Goal: Transaction & Acquisition: Purchase product/service

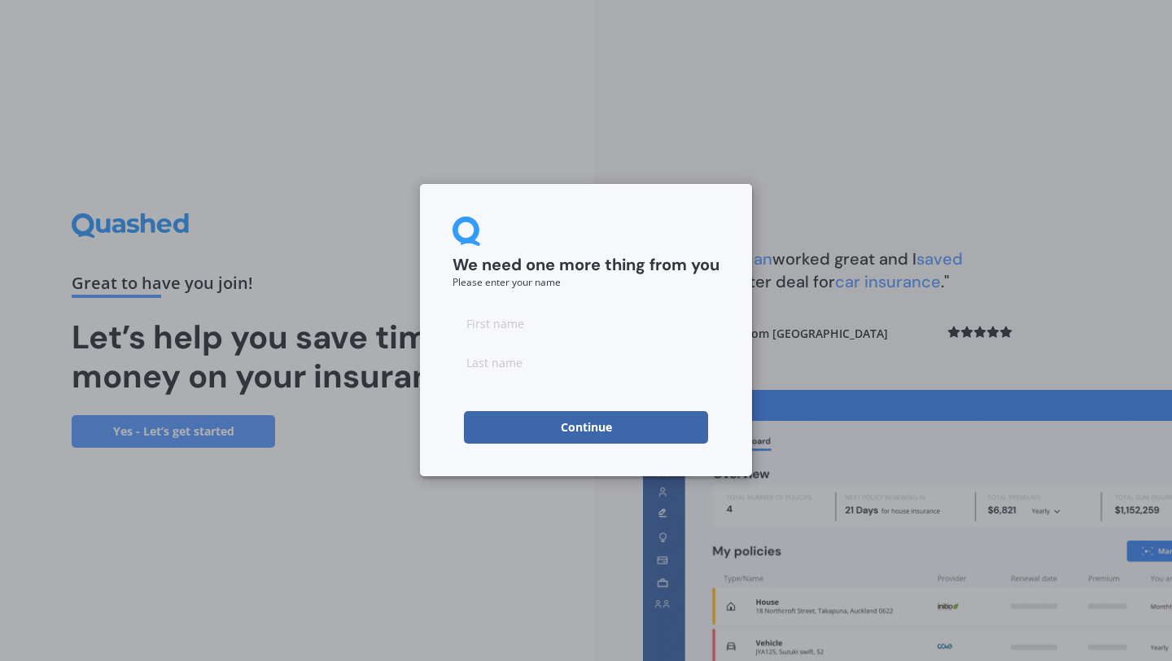
click at [542, 331] on input at bounding box center [586, 323] width 267 height 33
type input "Pim"
type input "Greven"
click at [598, 410] on form "We need one more thing from you Please enter your name [PERSON_NAME] Continue" at bounding box center [586, 330] width 267 height 227
click at [593, 420] on button "Continue" at bounding box center [586, 427] width 244 height 33
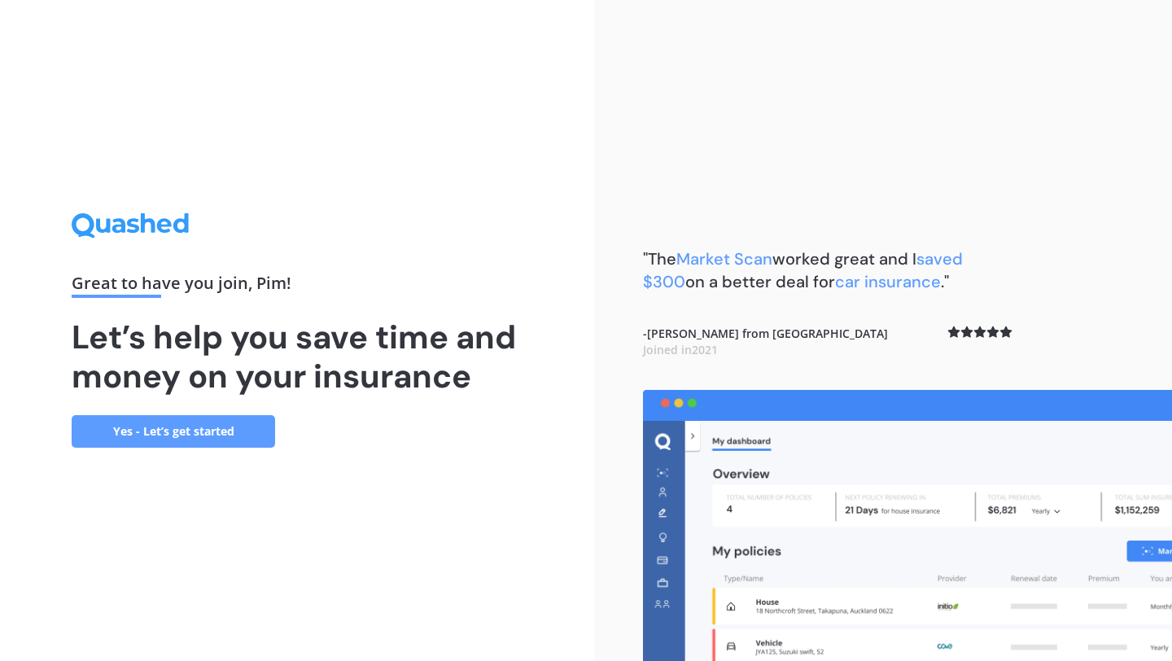
click at [222, 428] on link "Yes - Let’s get started" at bounding box center [174, 431] width 204 height 33
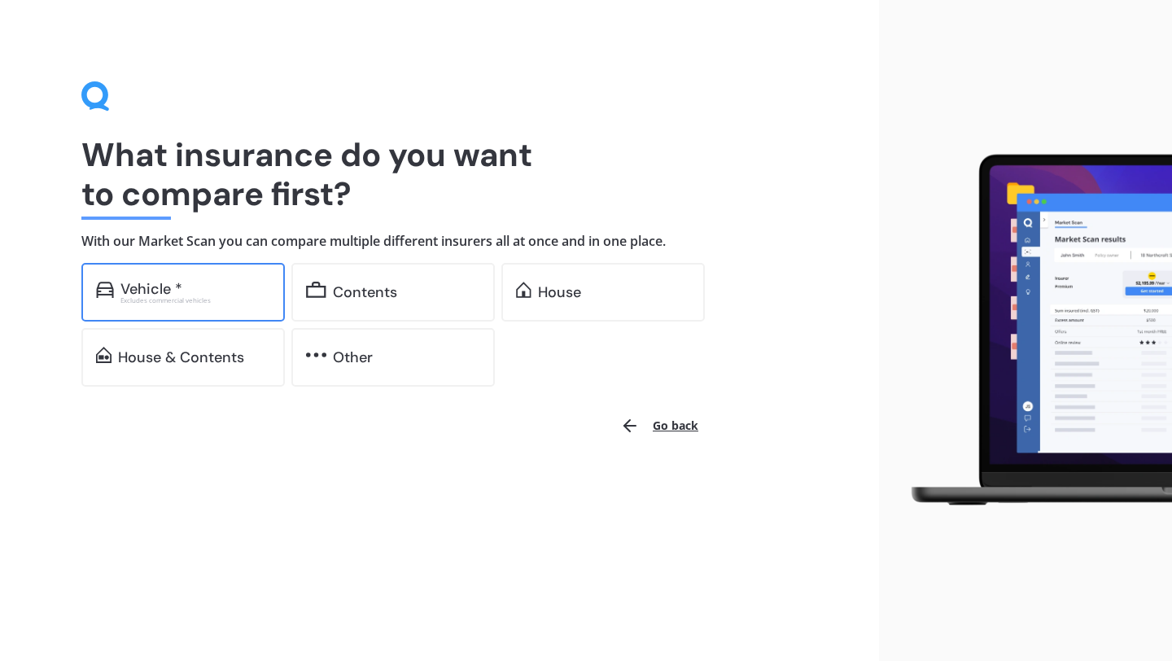
click at [229, 296] on div "Vehicle *" at bounding box center [195, 289] width 150 height 16
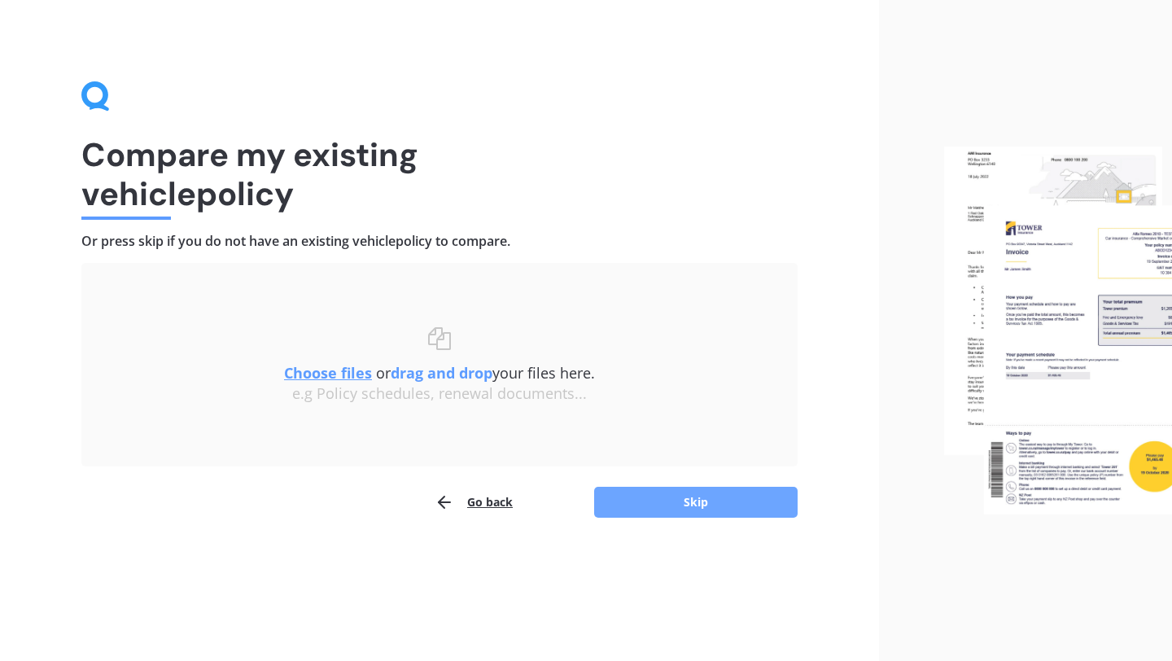
click at [685, 508] on button "Skip" at bounding box center [696, 502] width 204 height 31
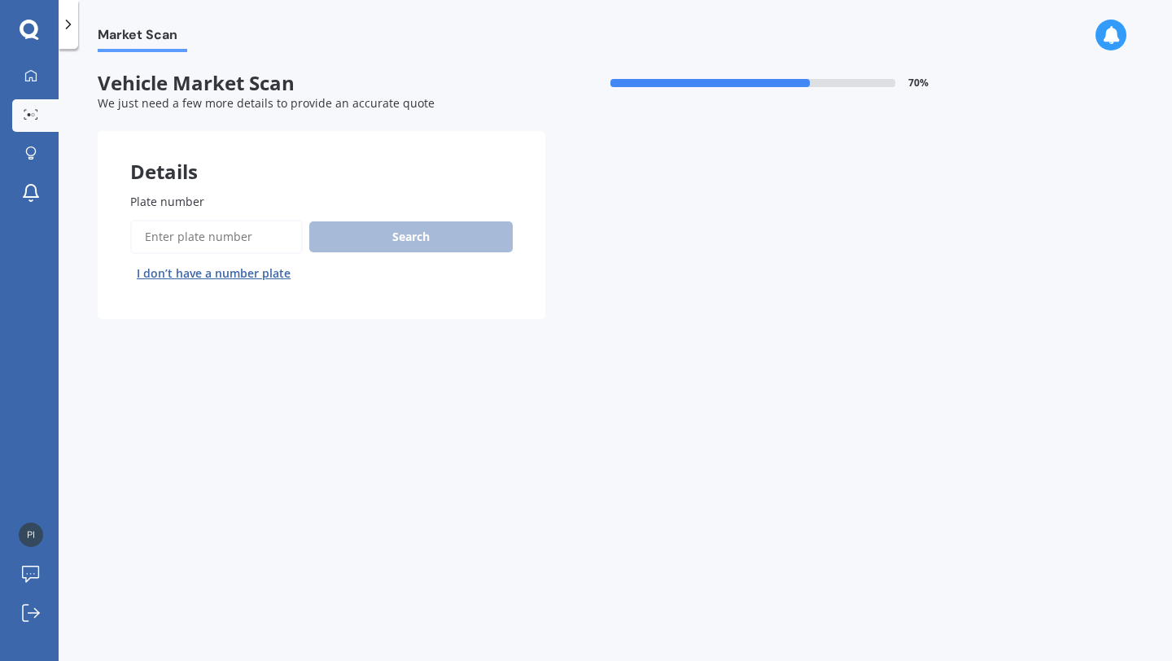
click at [221, 243] on input "Plate number" at bounding box center [216, 237] width 173 height 34
type input "gmw897"
click at [379, 234] on button "Search" at bounding box center [411, 236] width 204 height 31
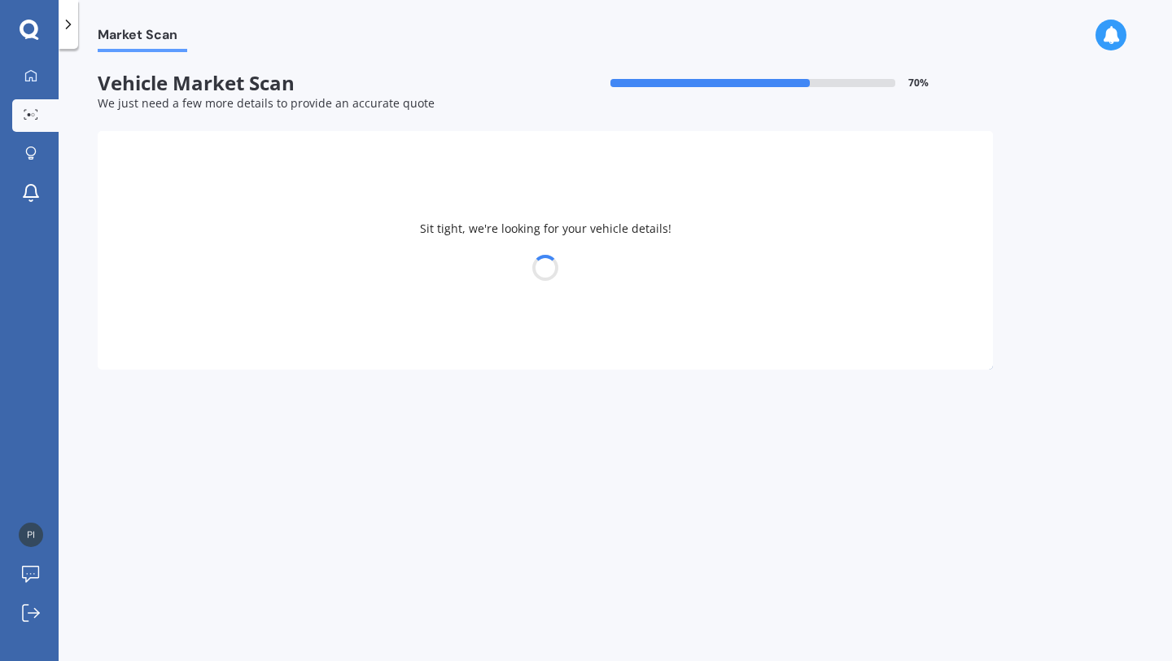
select select "VOLVO"
select select "XC90"
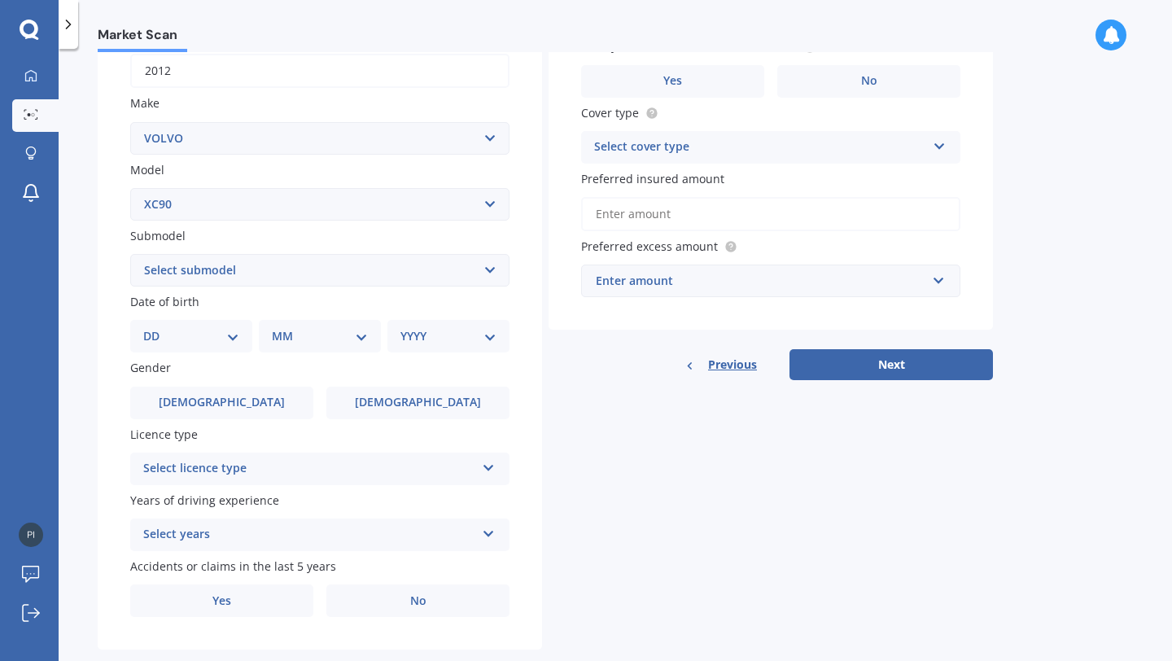
scroll to position [286, 0]
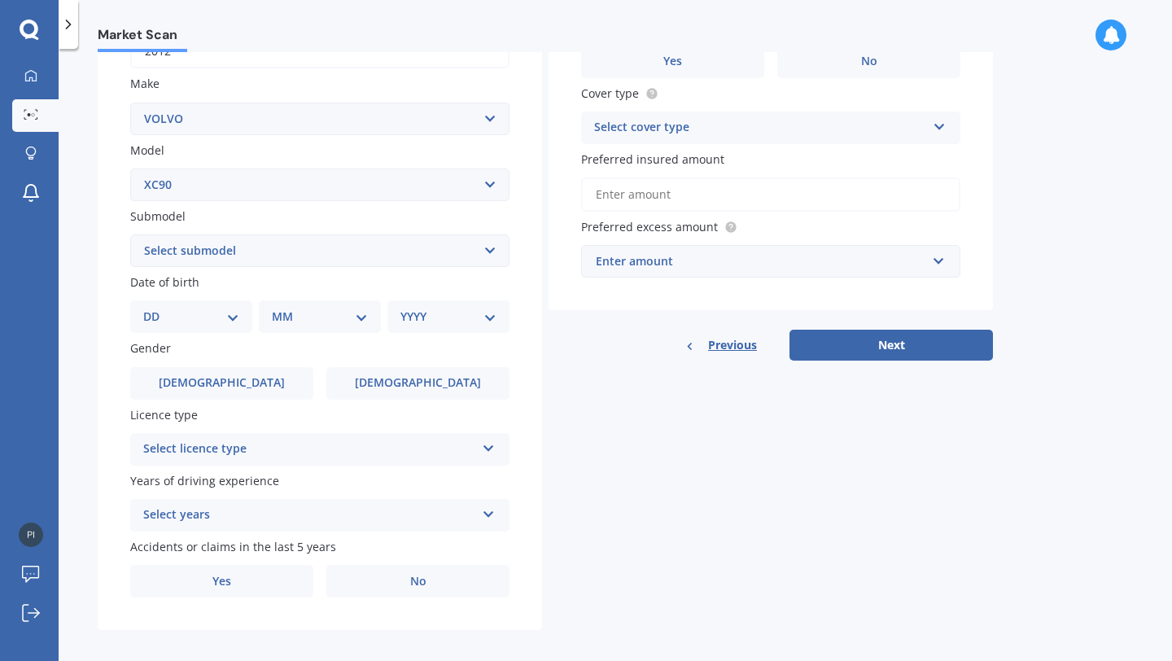
click at [458, 239] on select "Select submodel Diesel turbo Hybrid Petrol non-turbo Petrol Special Edition Pet…" at bounding box center [319, 250] width 379 height 33
click at [217, 319] on select "DD 01 02 03 04 05 06 07 08 09 10 11 12 13 14 15 16 17 18 19 20 21 22 23 24 25 2…" at bounding box center [191, 317] width 96 height 18
select select "28"
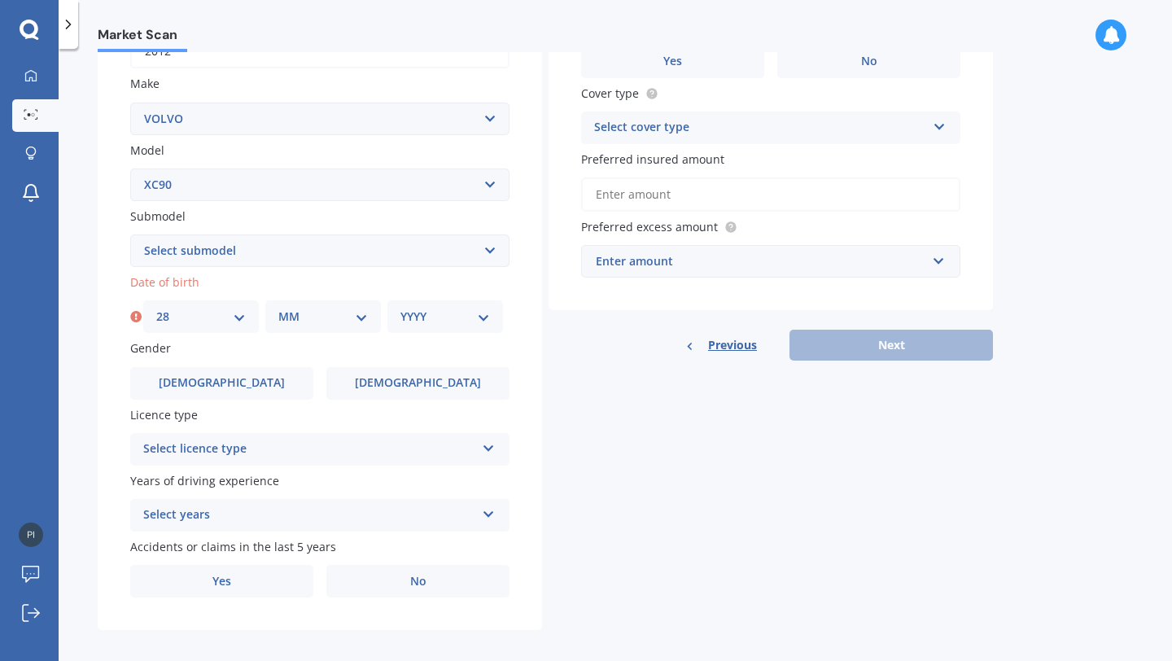
click at [332, 328] on div "MM 01 02 03 04 05 06 07 08 09 10 11 12" at bounding box center [323, 316] width 116 height 33
click at [330, 321] on select "MM 01 02 03 04 05 06 07 08 09 10 11 12" at bounding box center [323, 317] width 90 height 18
select select "10"
click at [423, 321] on select "YYYY 2025 2024 2023 2022 2021 2020 2019 2018 2017 2016 2015 2014 2013 2012 2011…" at bounding box center [446, 317] width 90 height 18
select select "1993"
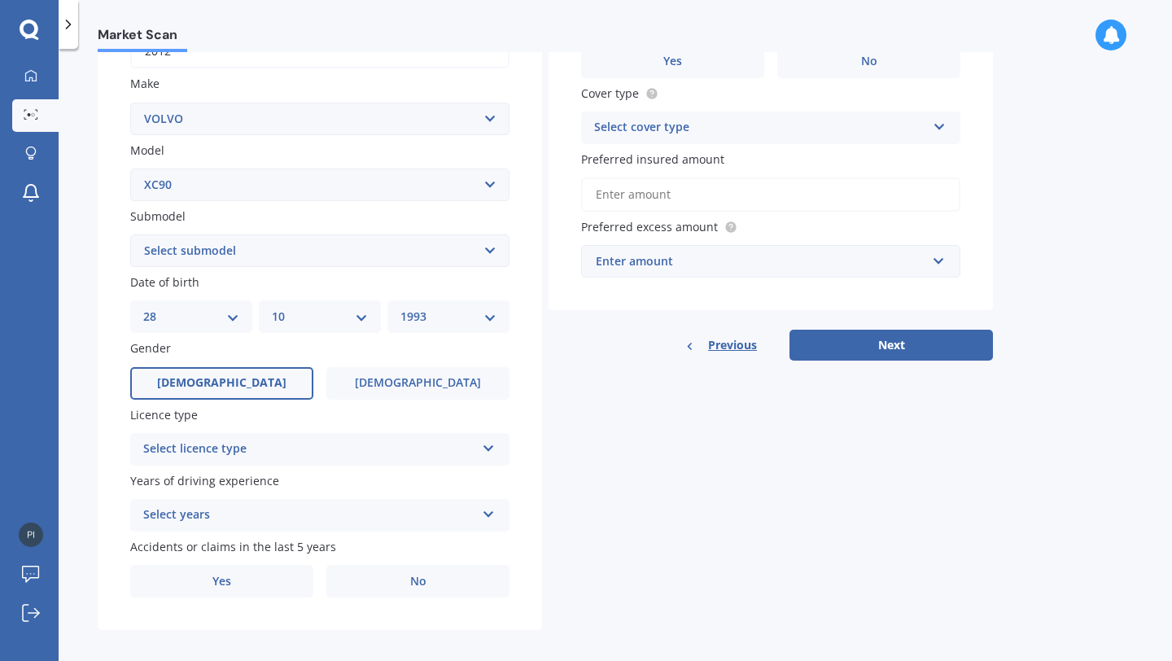
click at [247, 386] on label "[DEMOGRAPHIC_DATA]" at bounding box center [221, 383] width 183 height 33
click at [0, 0] on input "[DEMOGRAPHIC_DATA]" at bounding box center [0, 0] width 0 height 0
click at [288, 471] on div "Plate number Search I don’t have a number plate Year [DATE] Make Select make AC…" at bounding box center [320, 253] width 445 height 756
click at [277, 459] on div "Select licence type" at bounding box center [309, 450] width 332 height 20
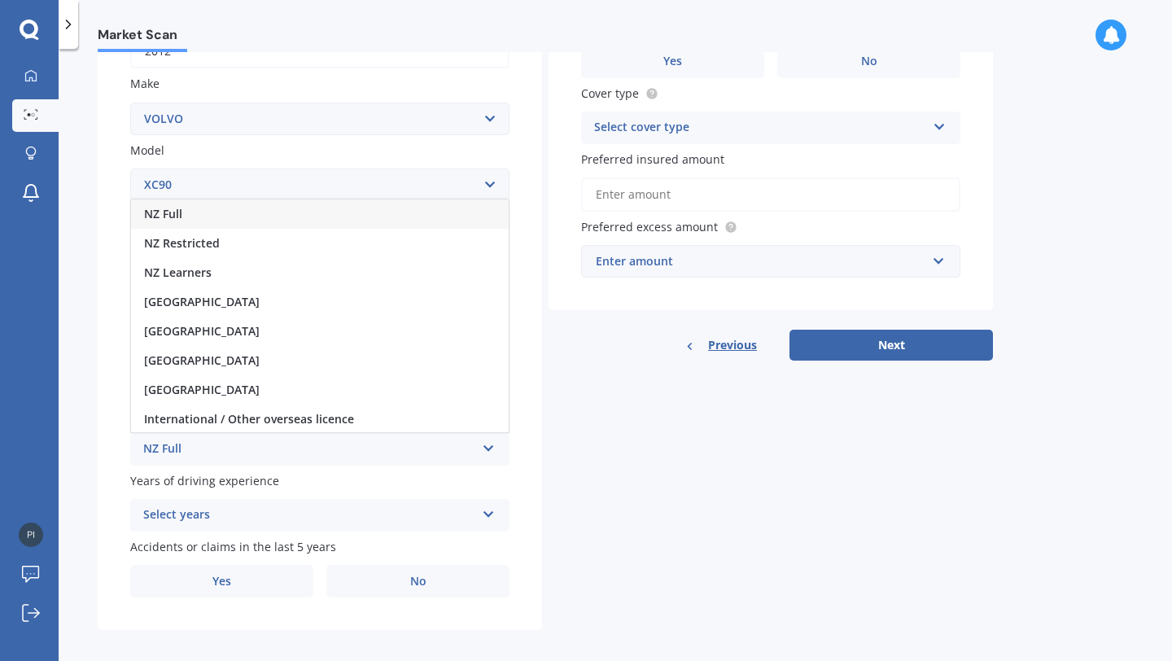
click at [222, 223] on div "NZ Full" at bounding box center [320, 213] width 378 height 29
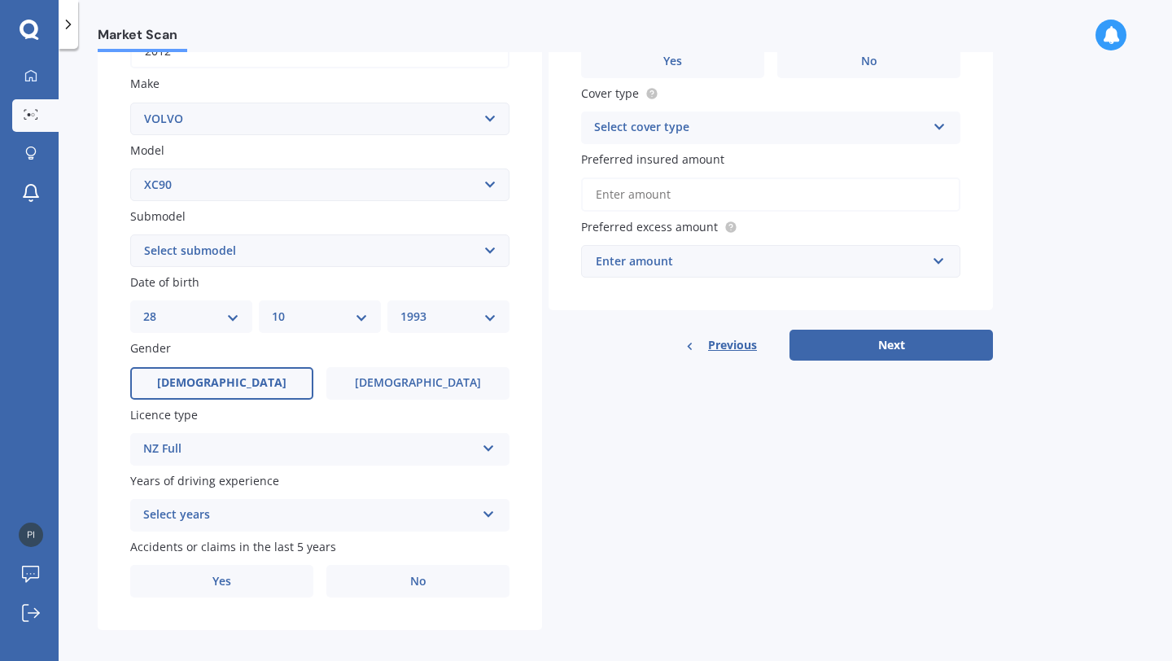
scroll to position [301, 0]
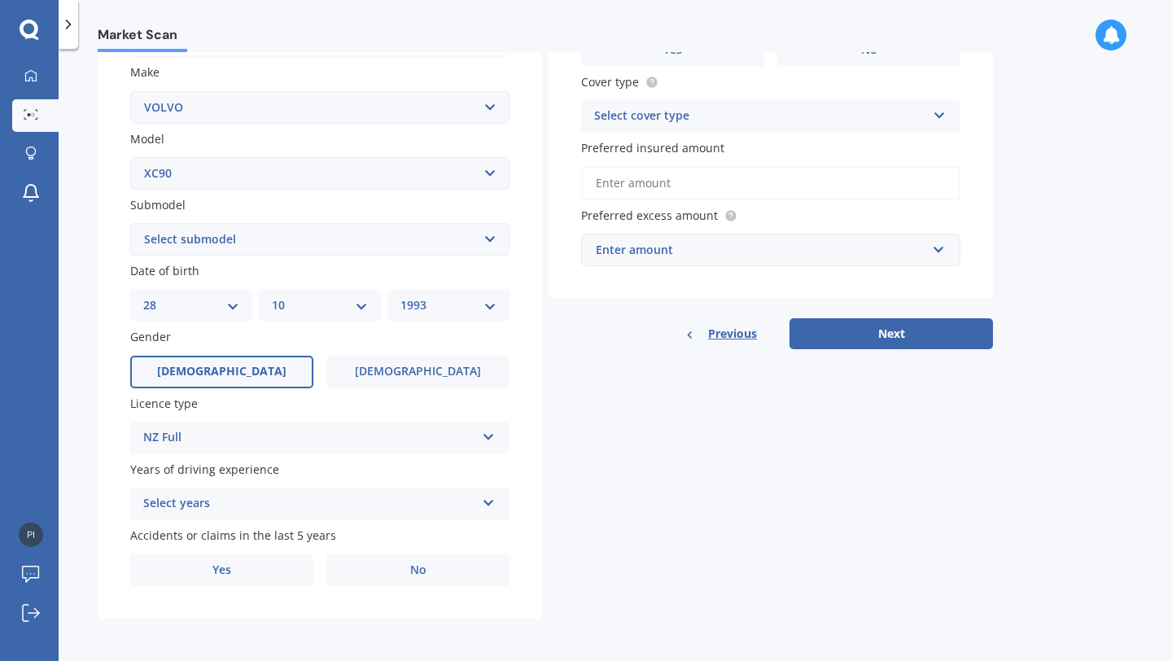
click at [253, 497] on div "Select years" at bounding box center [309, 504] width 332 height 20
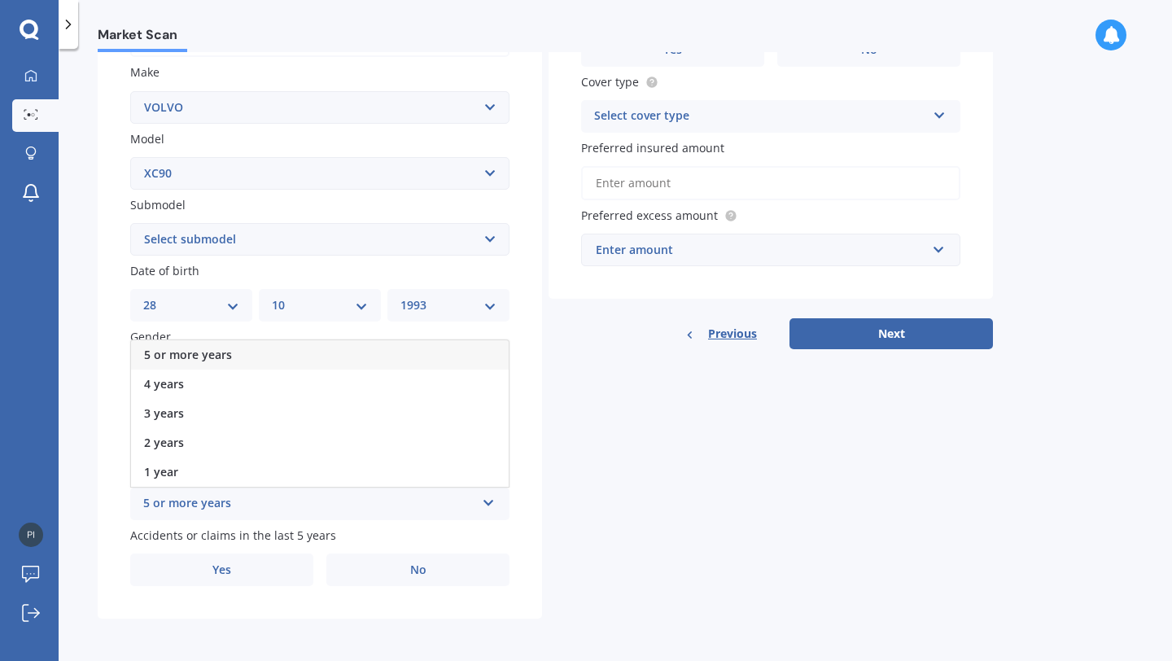
click at [202, 361] on span "5 or more years" at bounding box center [188, 354] width 88 height 15
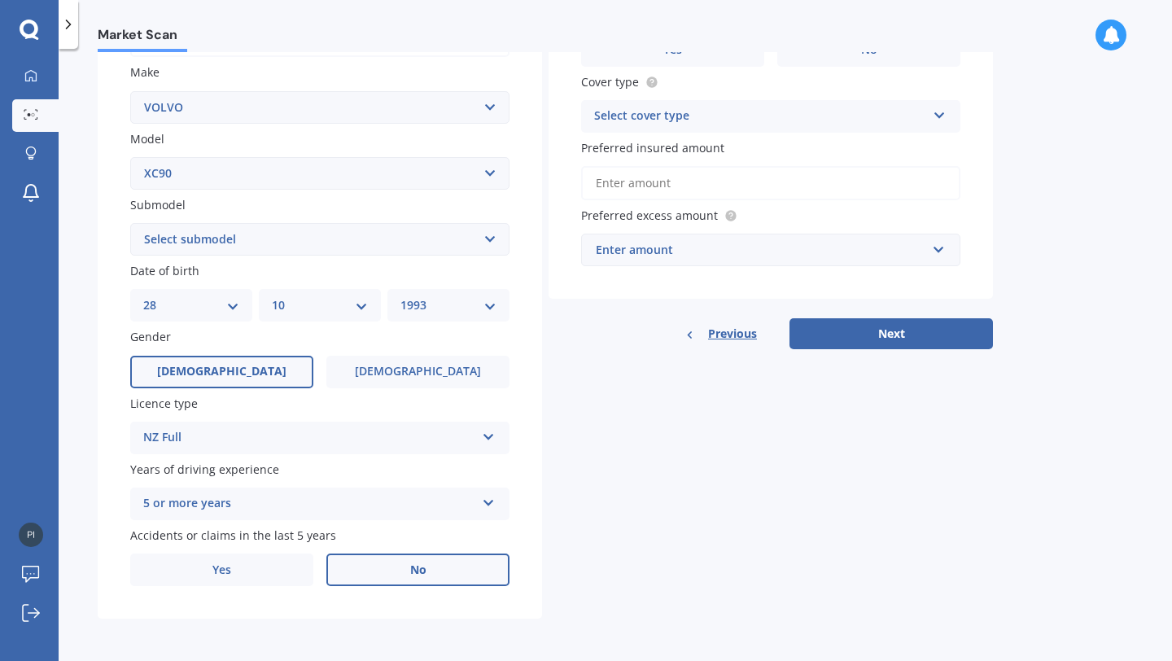
click at [381, 573] on label "No" at bounding box center [417, 570] width 183 height 33
click at [0, 0] on input "No" at bounding box center [0, 0] width 0 height 0
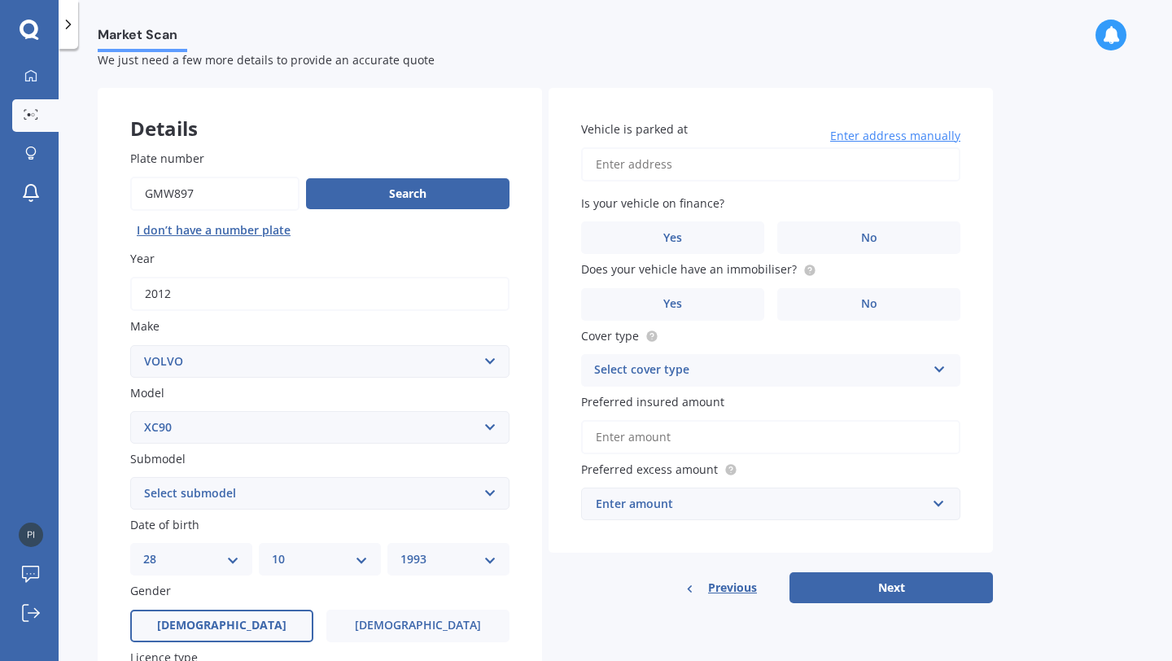
scroll to position [19, 0]
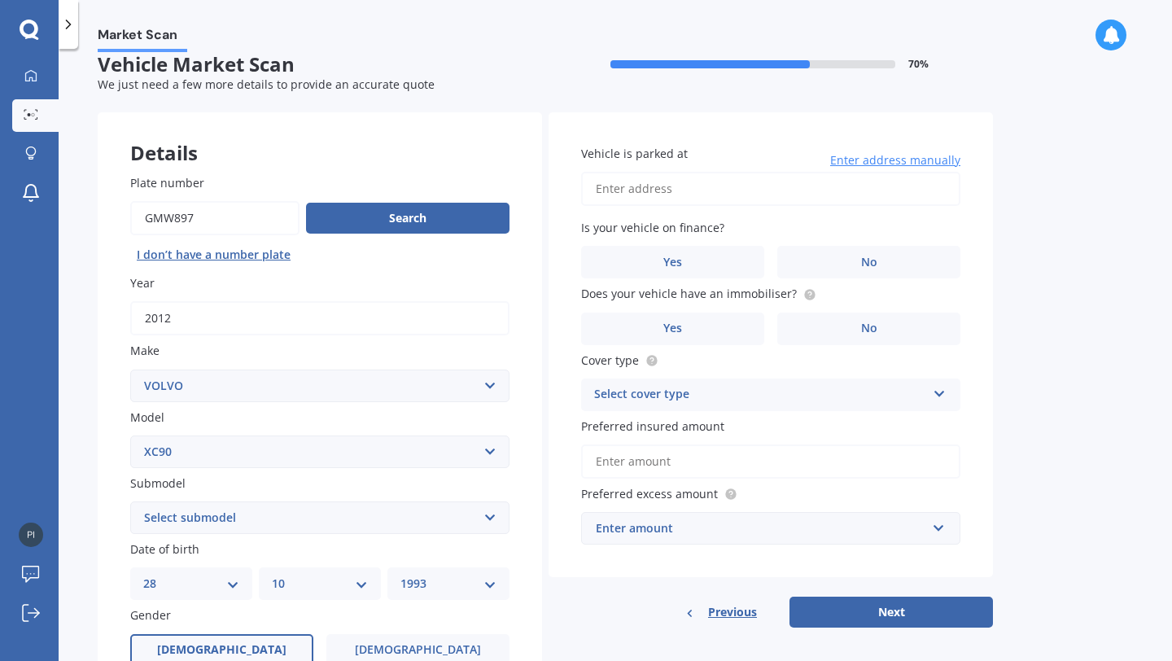
click at [668, 190] on input "Vehicle is parked at" at bounding box center [770, 189] width 379 height 34
type input "[STREET_ADDRESS]"
click at [861, 265] on span "No" at bounding box center [869, 263] width 16 height 14
click at [0, 0] on input "No" at bounding box center [0, 0] width 0 height 0
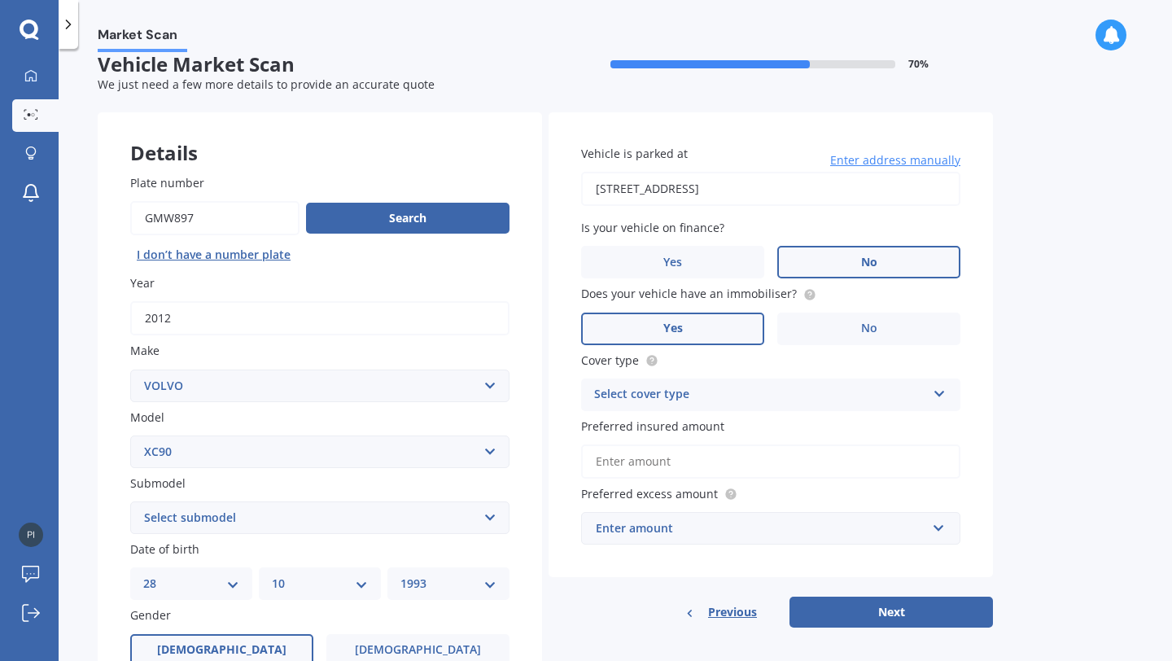
click at [692, 334] on label "Yes" at bounding box center [672, 329] width 183 height 33
click at [0, 0] on input "Yes" at bounding box center [0, 0] width 0 height 0
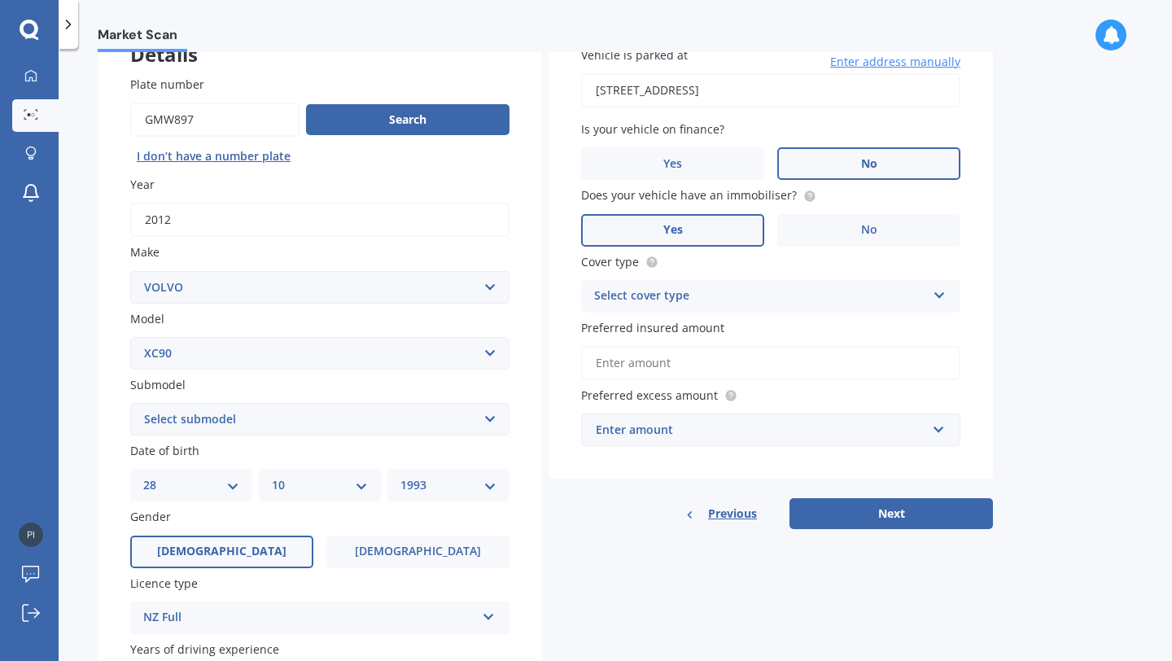
scroll to position [118, 0]
click at [894, 293] on div "Select cover type" at bounding box center [760, 296] width 332 height 20
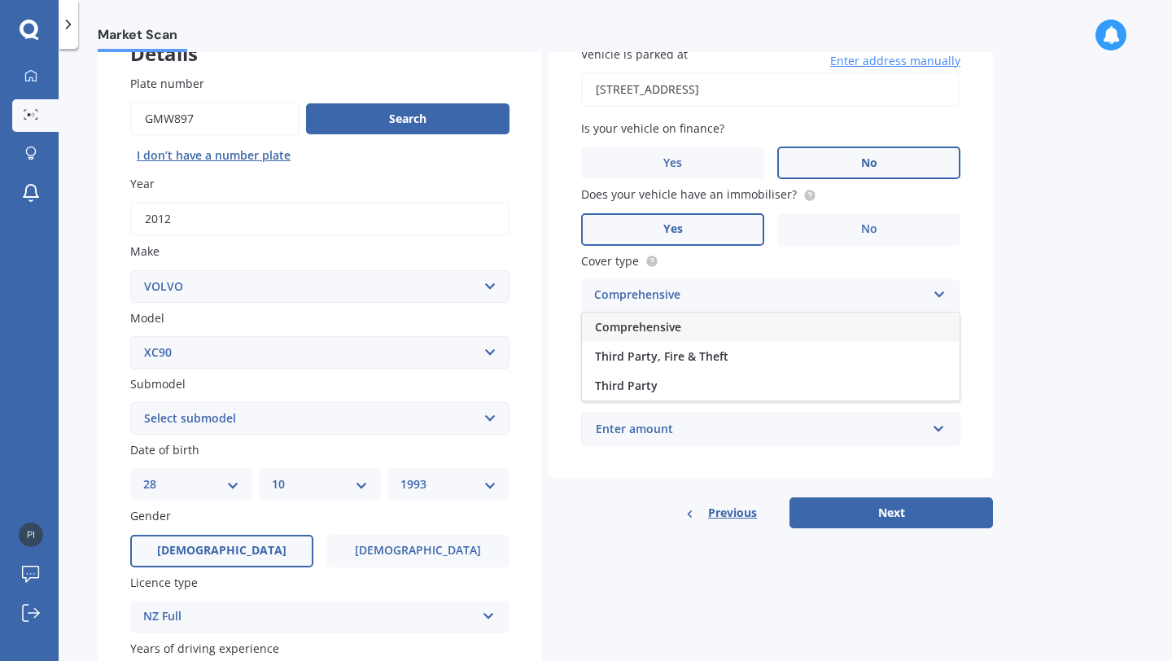
click at [791, 325] on div "Comprehensive" at bounding box center [771, 327] width 378 height 29
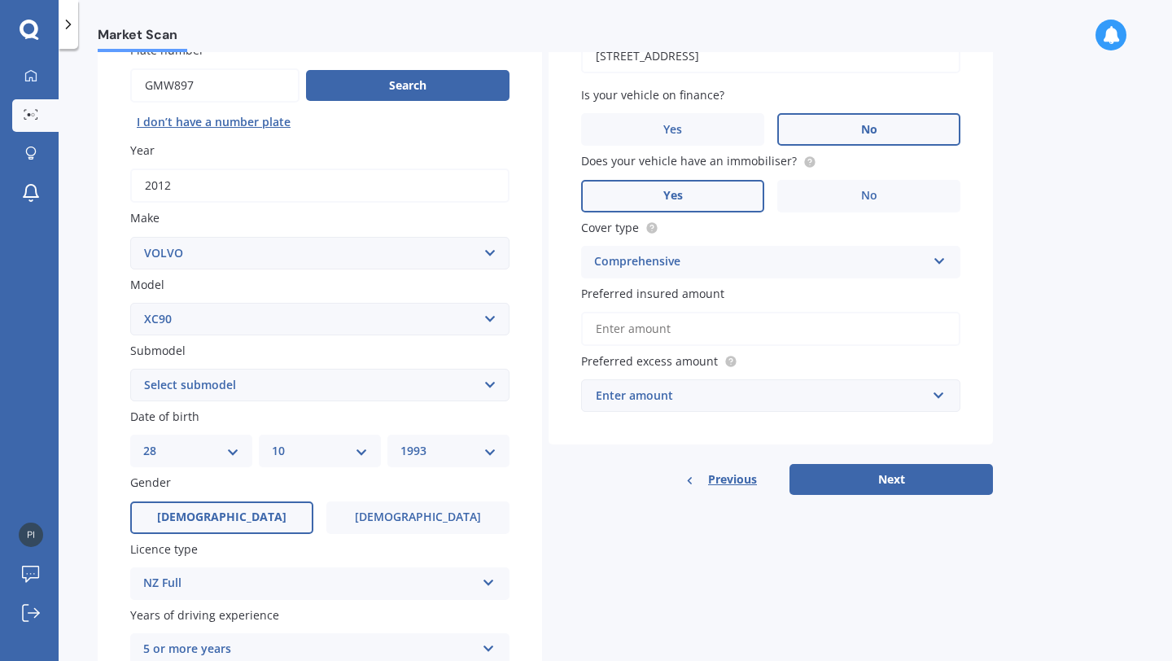
scroll to position [156, 0]
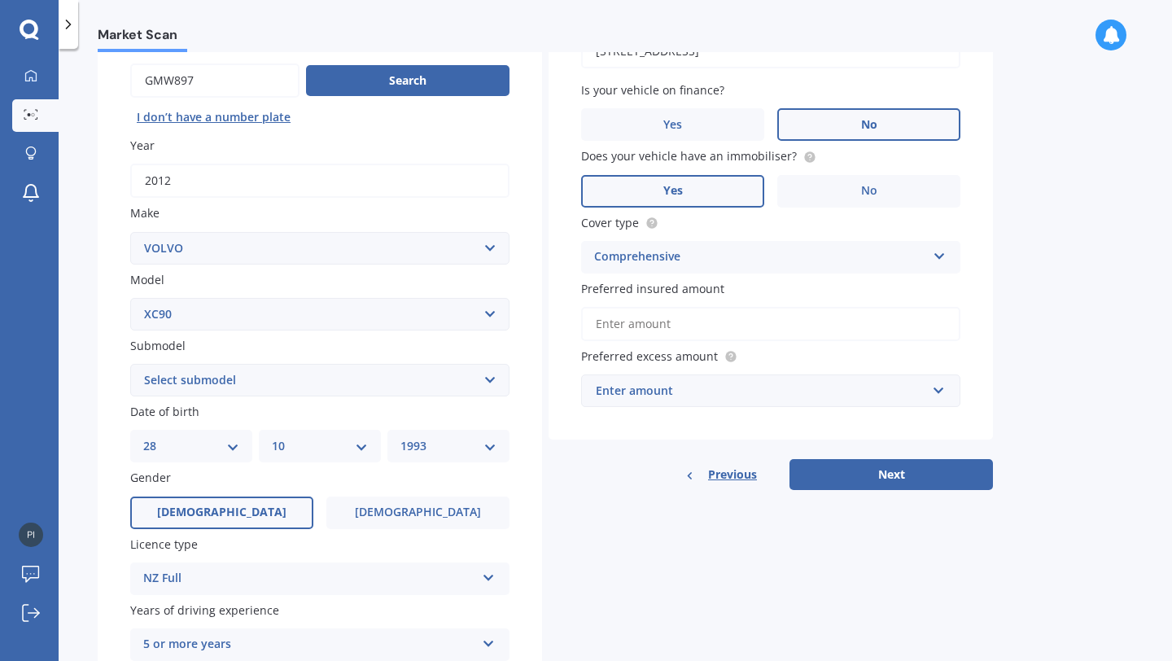
click at [1095, 329] on div "Market Scan Vehicle Market Scan 70 % We just need a few more details to provide…" at bounding box center [616, 358] width 1114 height 612
click at [865, 328] on input "Preferred insured amount" at bounding box center [770, 324] width 379 height 34
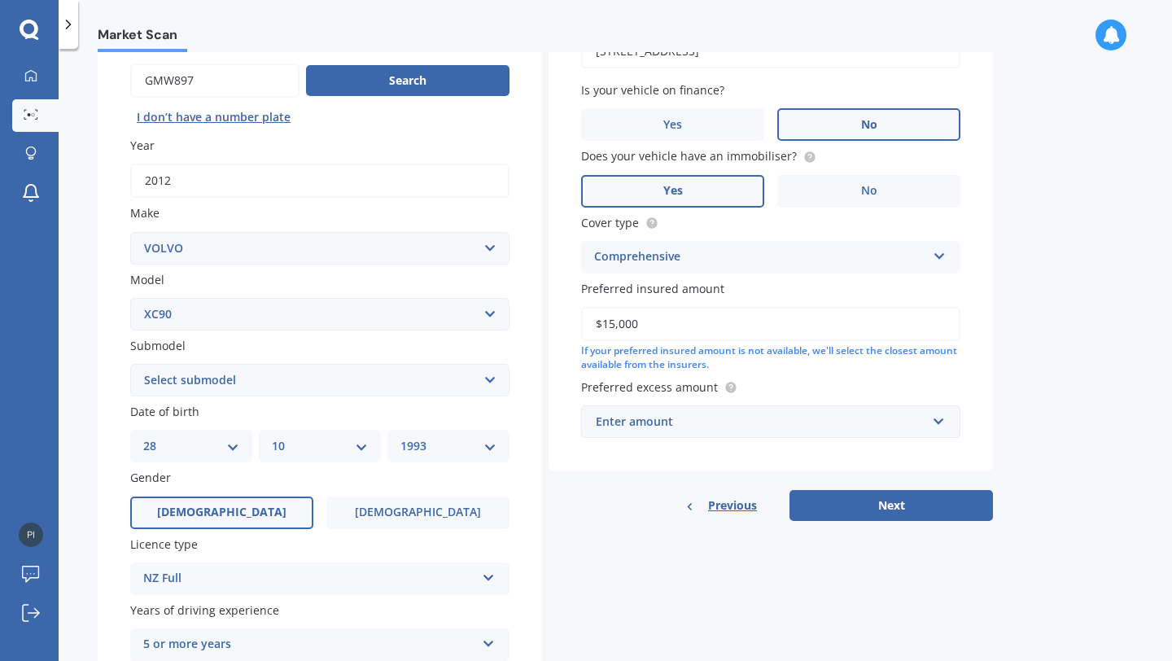
type input "$15,000"
click at [1071, 379] on div "Market Scan Vehicle Market Scan 70 % We just need a few more details to provide…" at bounding box center [616, 358] width 1114 height 612
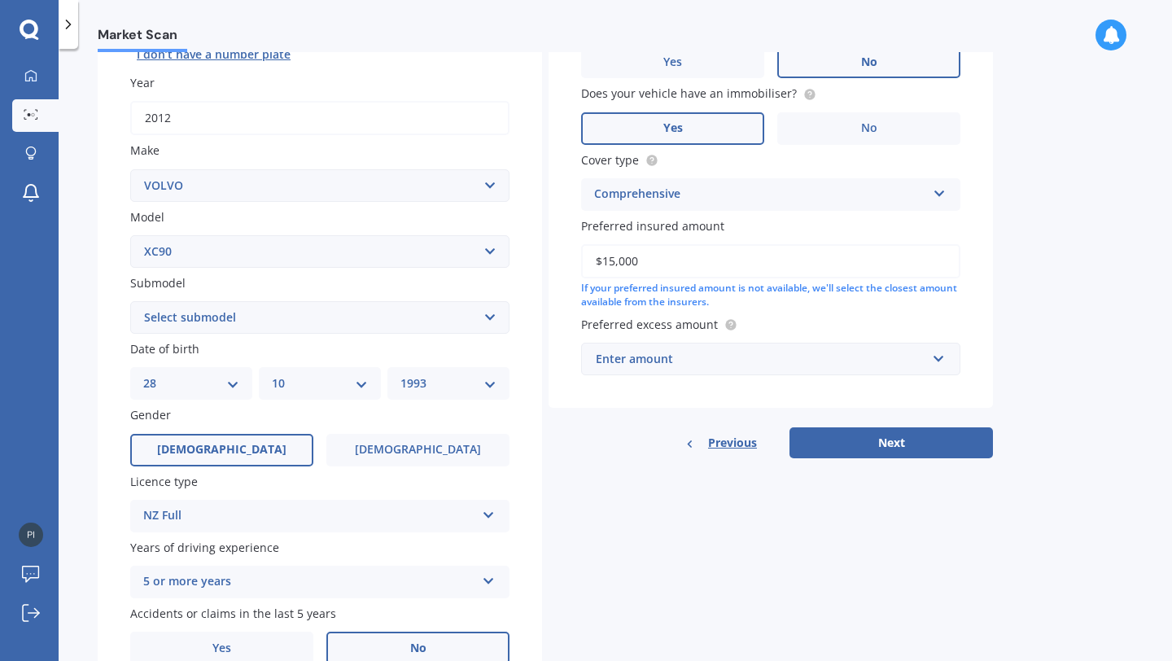
scroll to position [220, 0]
click at [926, 356] on div "Enter amount" at bounding box center [761, 358] width 331 height 18
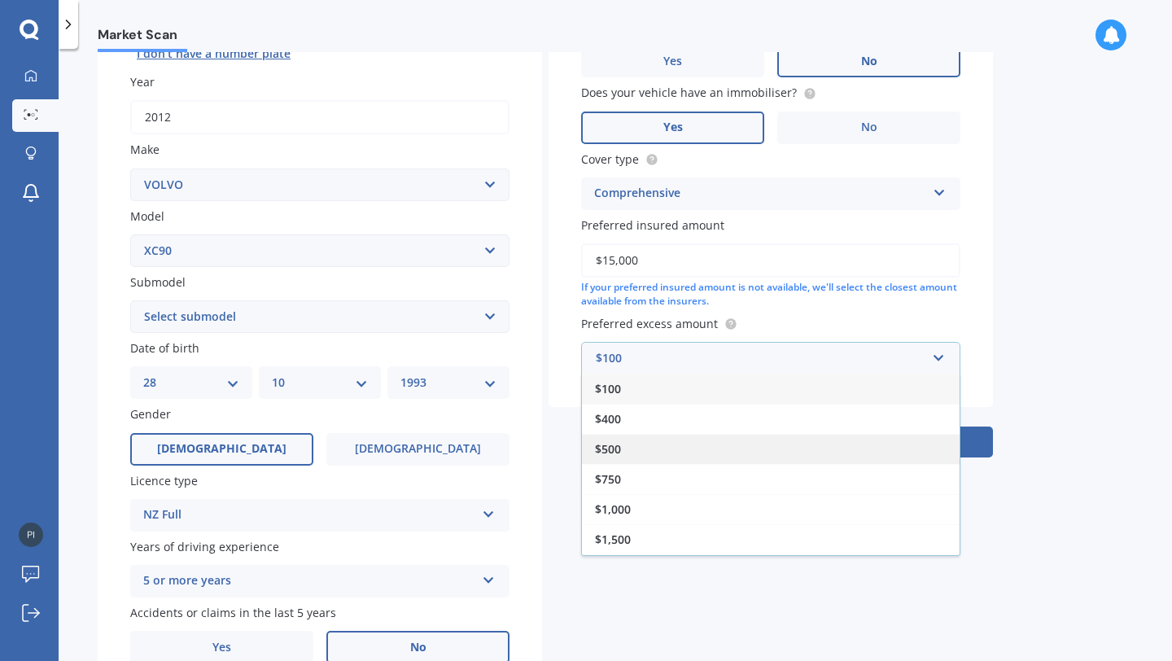
click at [773, 446] on div "$500" at bounding box center [771, 449] width 378 height 30
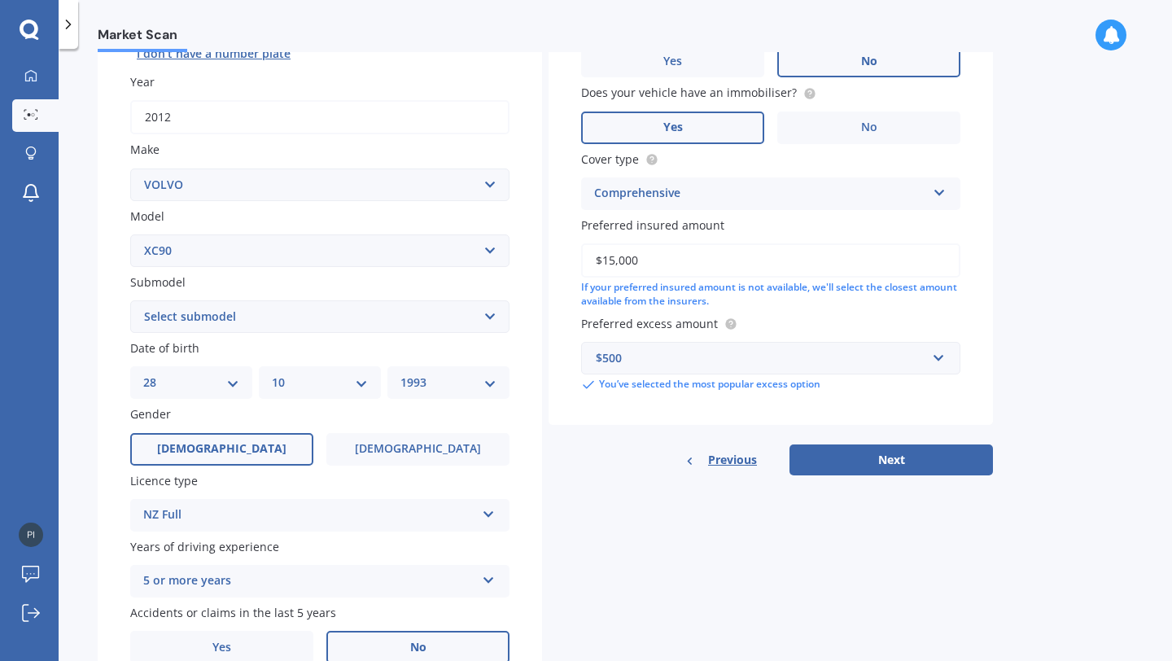
click at [843, 545] on div "Details Plate number Search I don’t have a number plate Year [DATE] Make Select…" at bounding box center [546, 304] width 896 height 786
click at [875, 466] on button "Next" at bounding box center [892, 460] width 204 height 31
click at [445, 321] on select "Select submodel Diesel turbo Hybrid Petrol non-turbo Petrol Special Edition Pet…" at bounding box center [319, 316] width 379 height 33
select select "DIESEL TURBO"
click at [805, 526] on div "Details Plate number Search I don’t have a number plate Year [DATE] Make Select…" at bounding box center [546, 304] width 896 height 786
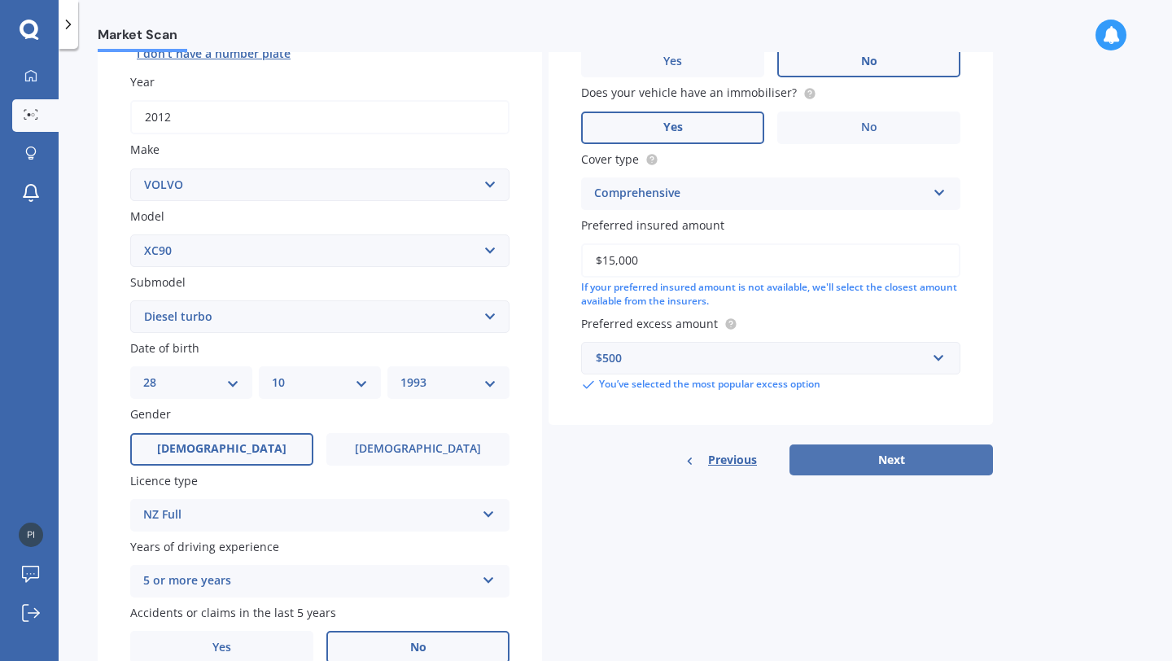
click at [858, 465] on button "Next" at bounding box center [892, 460] width 204 height 31
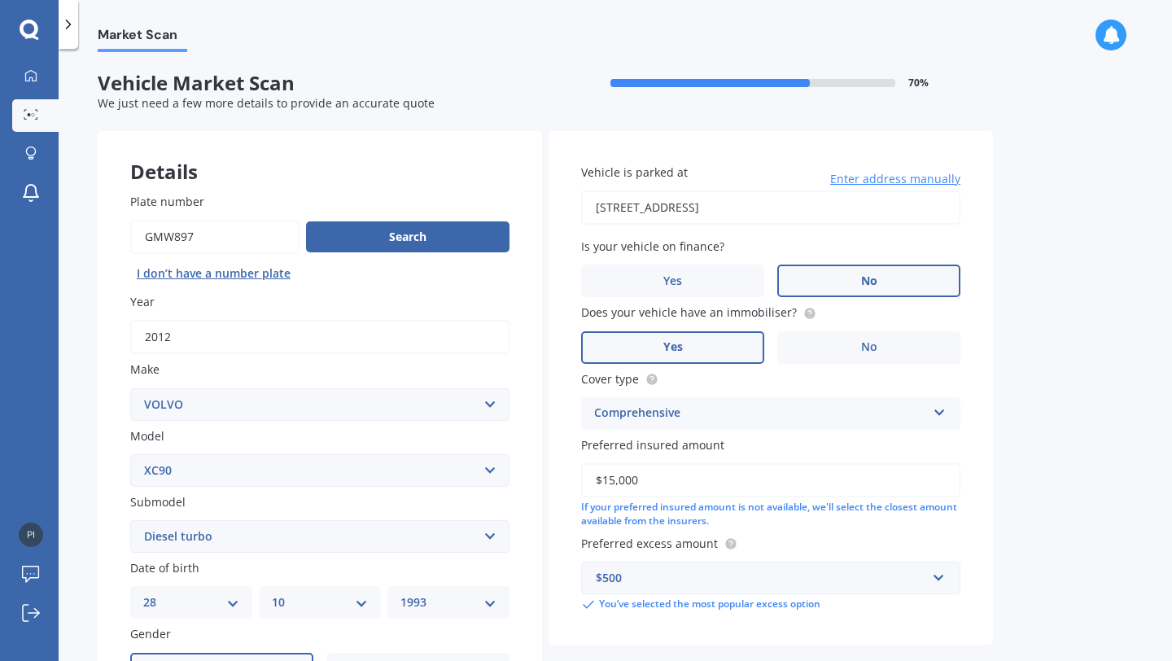
select select "28"
select select "10"
select select "1993"
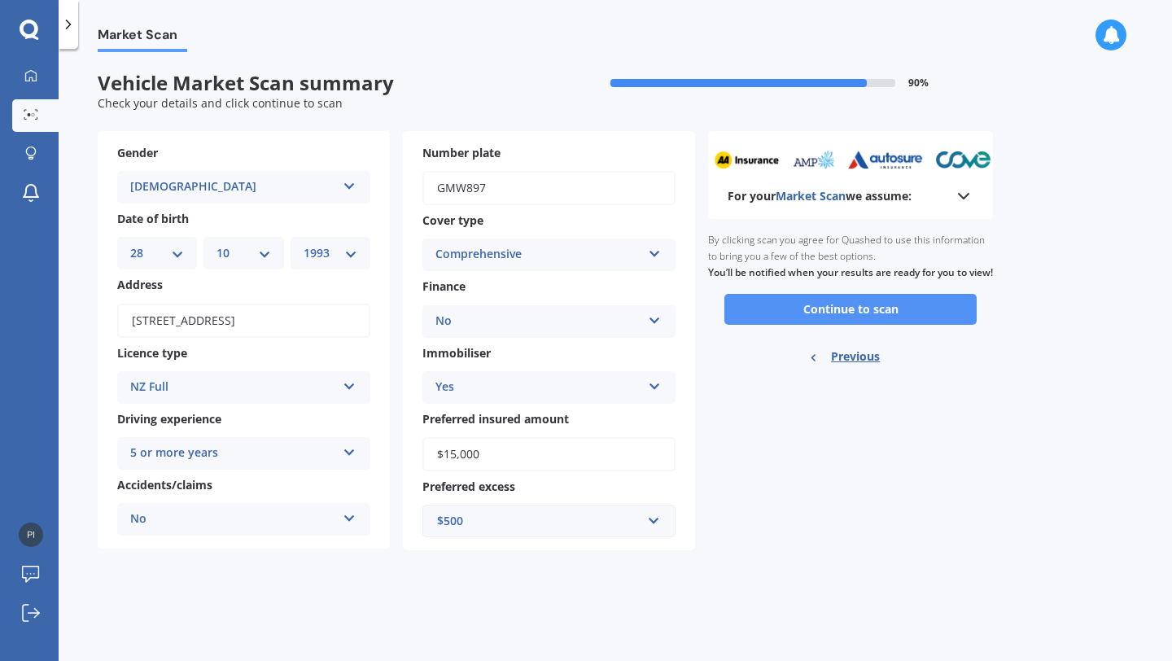
click at [865, 325] on button "Continue to scan" at bounding box center [851, 309] width 252 height 31
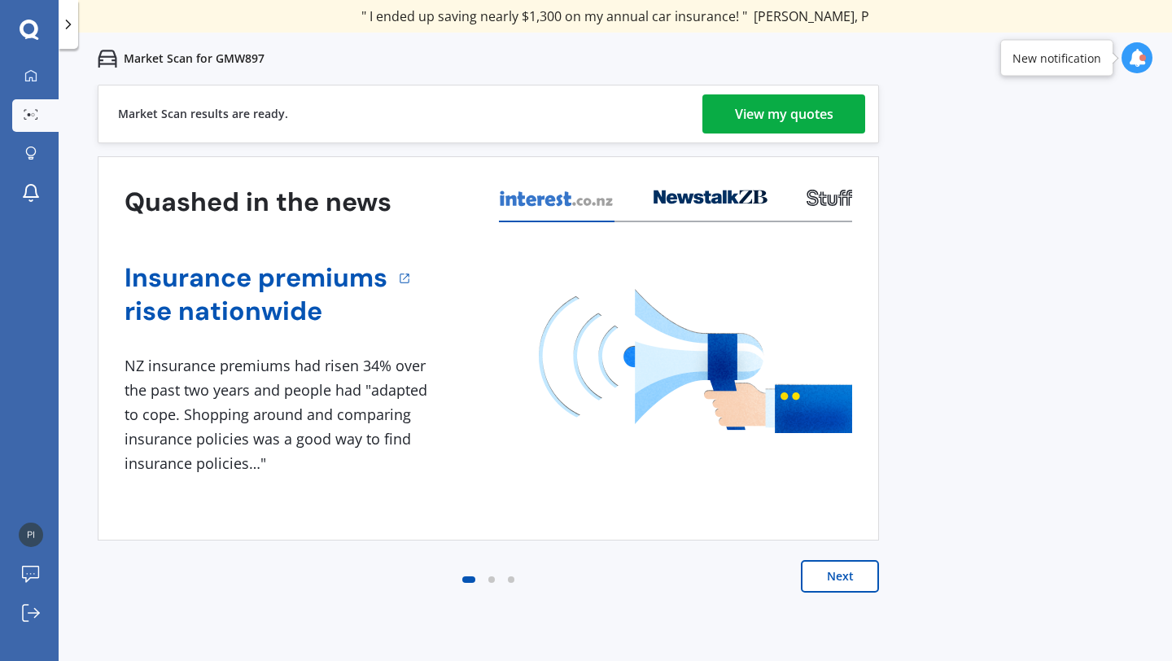
click at [762, 112] on div "View my quotes" at bounding box center [784, 113] width 99 height 39
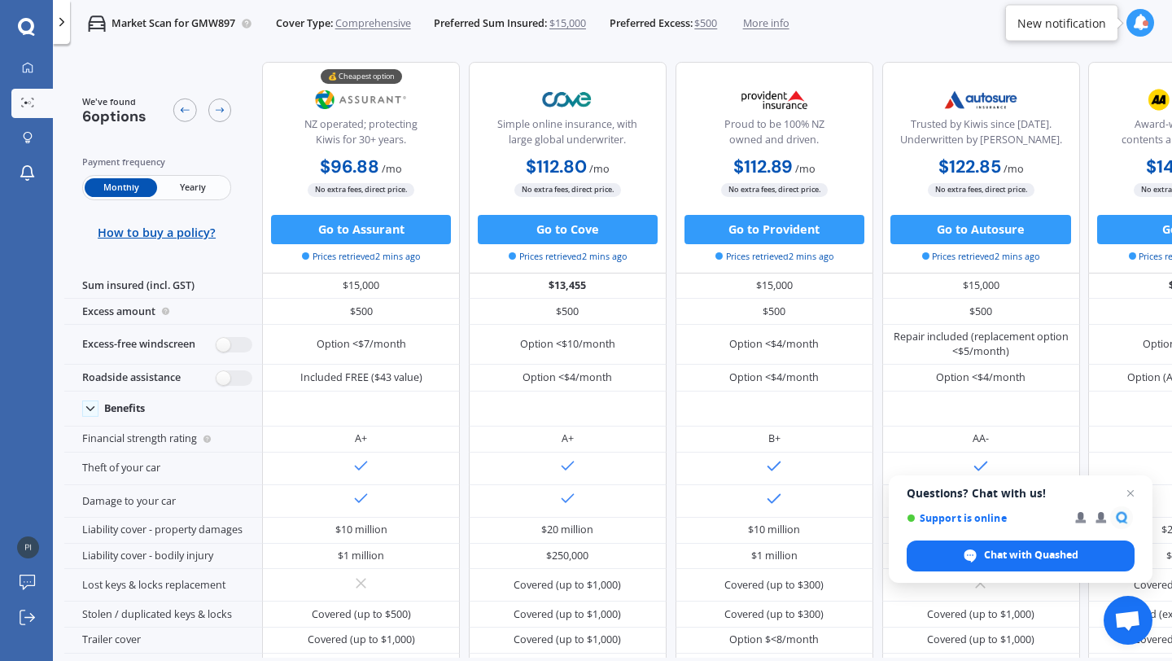
click at [191, 186] on span "Yearly" at bounding box center [193, 187] width 72 height 19
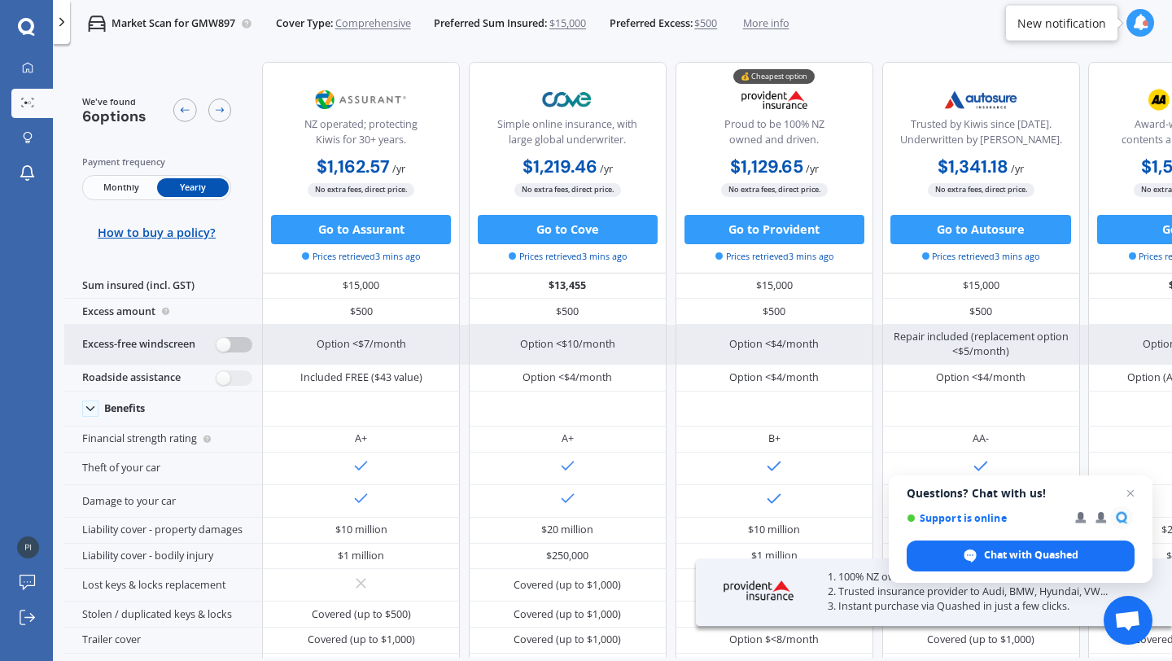
click at [224, 343] on label at bounding box center [235, 344] width 36 height 15
radio input "true"
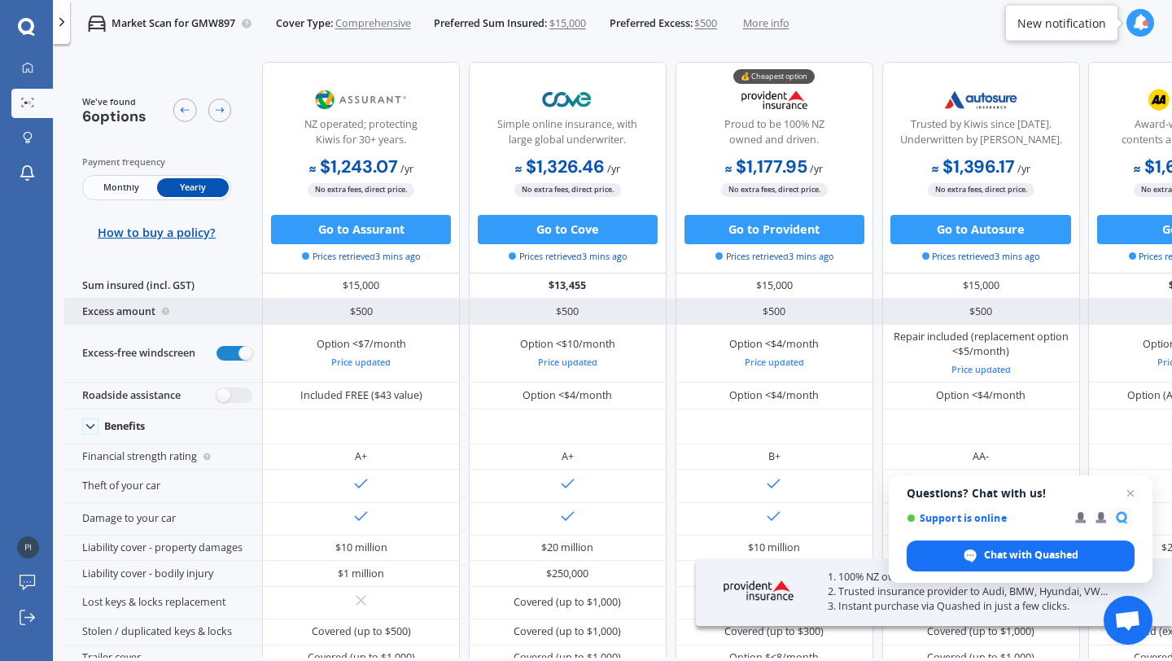
click at [537, 304] on div "$500" at bounding box center [568, 312] width 198 height 26
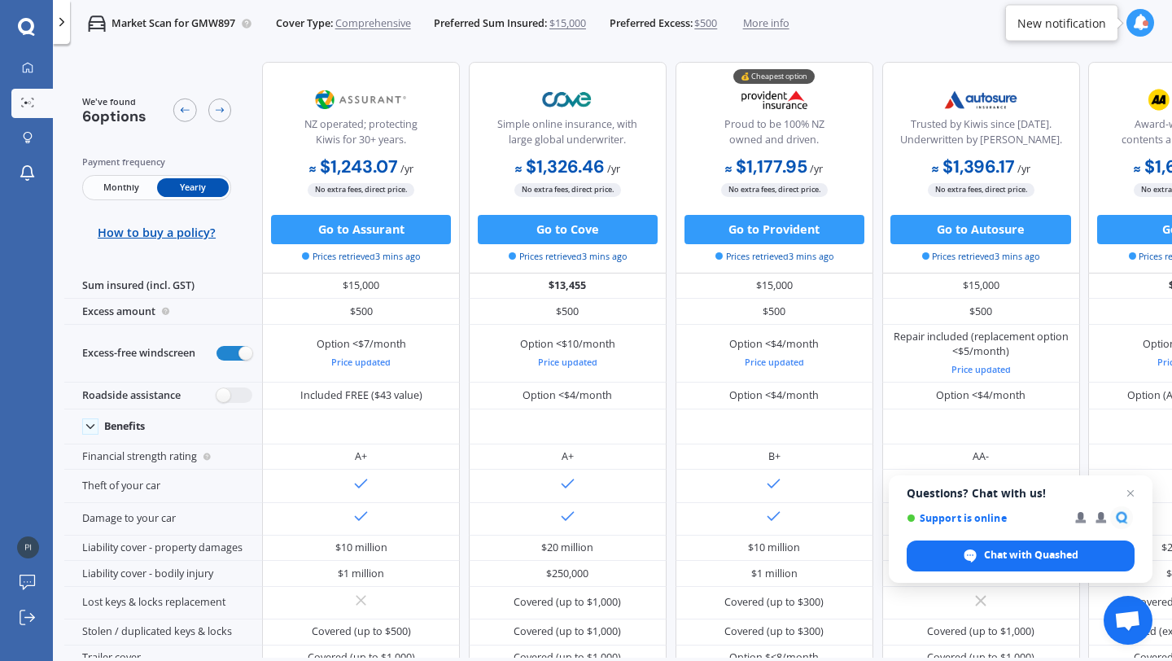
click at [715, 22] on span "$500" at bounding box center [705, 23] width 23 height 15
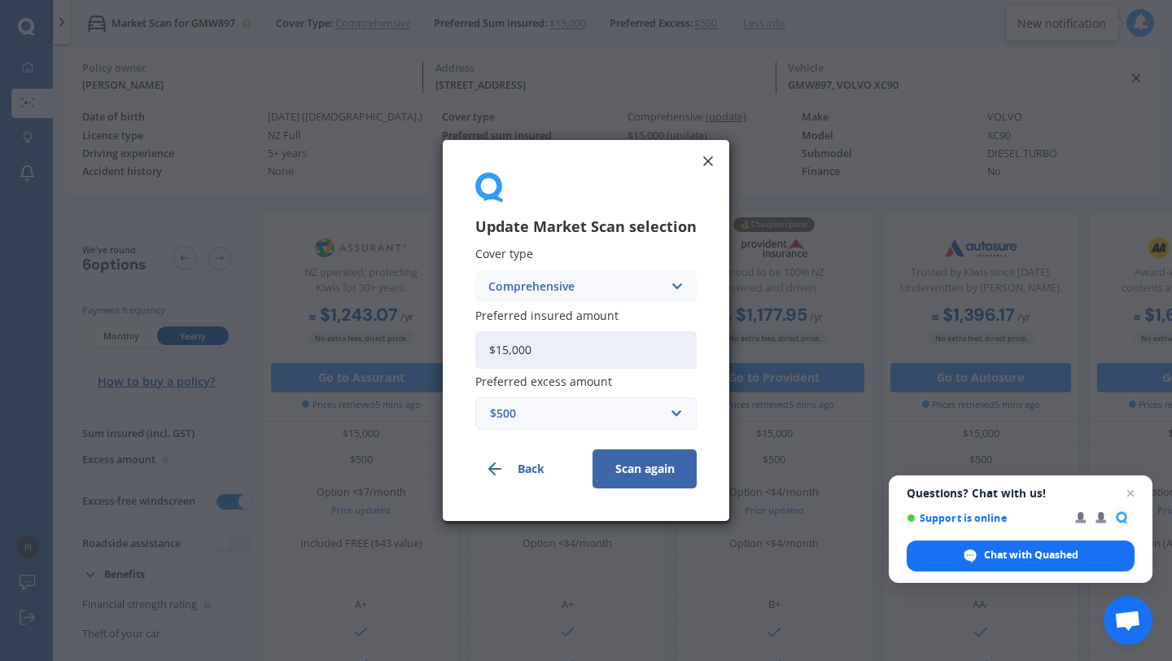
click at [613, 414] on div "$500" at bounding box center [576, 414] width 173 height 18
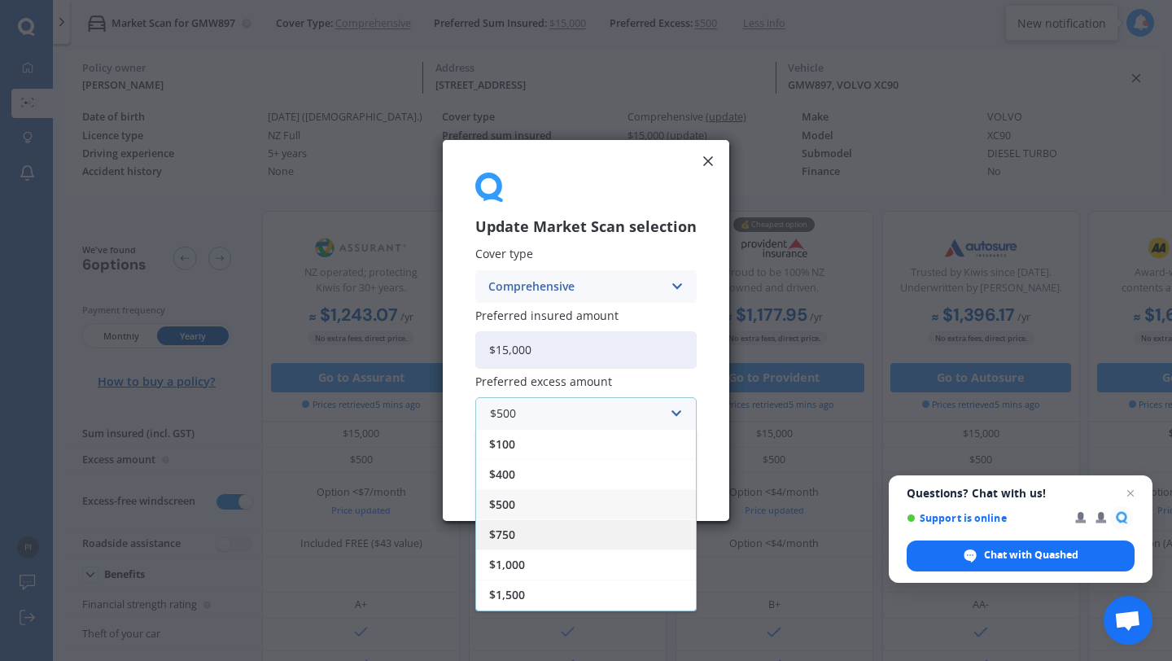
click at [542, 539] on div "$750" at bounding box center [586, 534] width 220 height 30
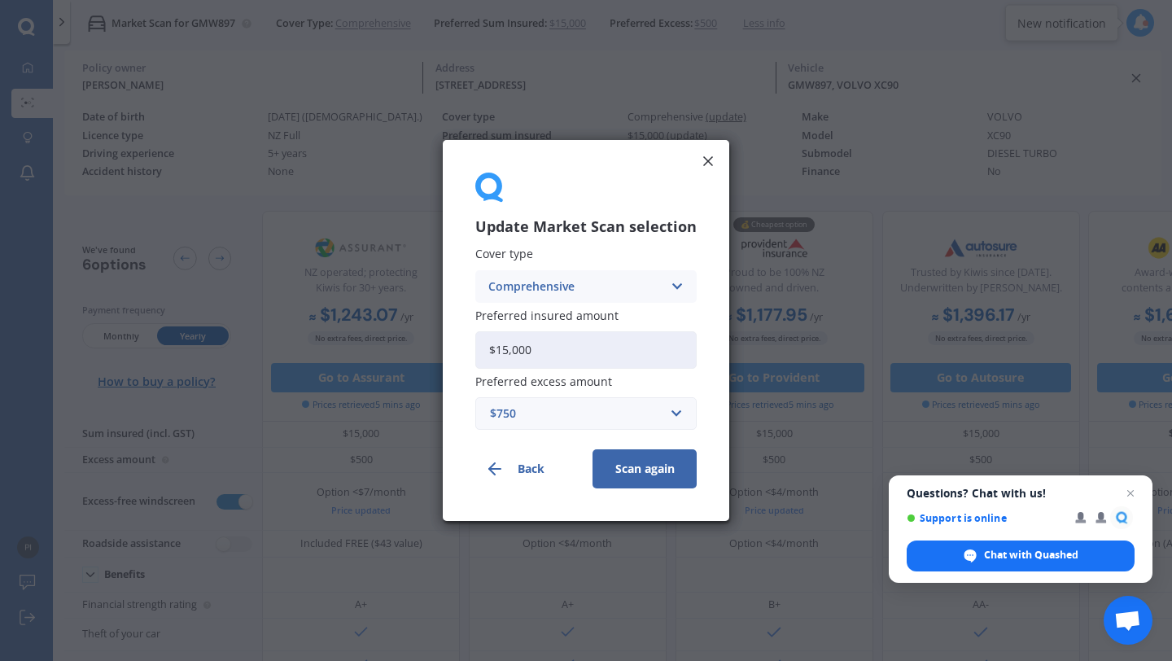
click at [638, 471] on button "Scan again" at bounding box center [645, 468] width 104 height 39
